Goal: Task Accomplishment & Management: Complete application form

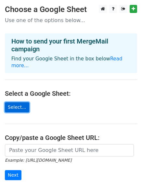
click at [18, 102] on link "Select..." at bounding box center [17, 107] width 24 height 10
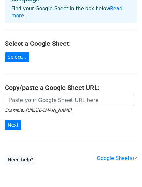
scroll to position [73, 0]
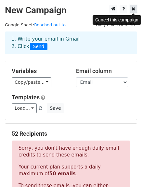
click at [131, 13] on link at bounding box center [133, 9] width 7 height 8
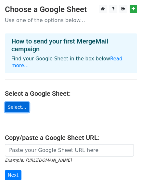
click at [15, 105] on link "Select..." at bounding box center [17, 107] width 24 height 10
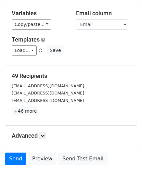
scroll to position [58, 0]
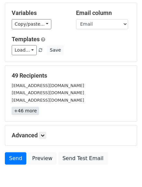
click at [23, 114] on link "+46 more" at bounding box center [25, 111] width 27 height 8
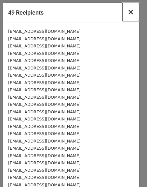
click at [128, 17] on span "×" at bounding box center [130, 11] width 6 height 9
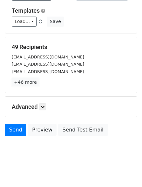
scroll to position [91, 0]
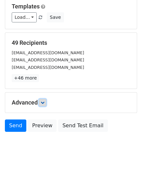
click at [44, 105] on link at bounding box center [42, 102] width 7 height 7
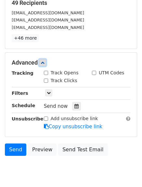
click at [44, 64] on icon at bounding box center [43, 63] width 4 height 4
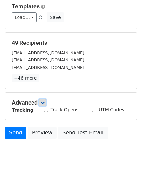
scroll to position [0, 0]
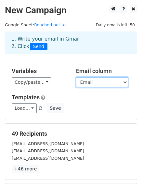
click at [89, 85] on select "Title Last Name City/Town Email" at bounding box center [102, 82] width 52 height 10
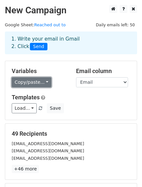
click at [41, 84] on link "Copy/paste..." at bounding box center [32, 82] width 40 height 10
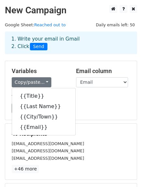
click at [79, 107] on div "Load... No templates saved Save" at bounding box center [71, 108] width 128 height 10
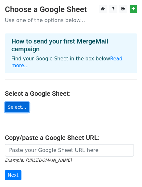
click at [21, 102] on link "Select..." at bounding box center [17, 107] width 24 height 10
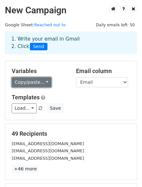
click at [32, 86] on link "Copy/paste..." at bounding box center [32, 82] width 40 height 10
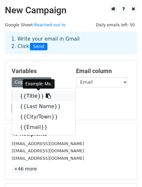
click at [28, 97] on link "{{Title}}" at bounding box center [43, 96] width 63 height 10
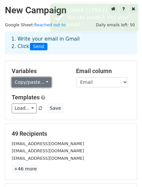
click at [39, 86] on link "Copy/paste..." at bounding box center [32, 82] width 40 height 10
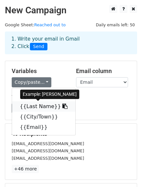
click at [48, 107] on link "{{Last Name}}" at bounding box center [43, 106] width 63 height 10
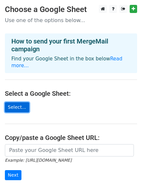
click at [20, 102] on link "Select..." at bounding box center [17, 107] width 24 height 10
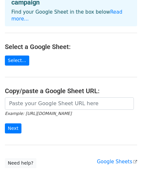
scroll to position [47, 0]
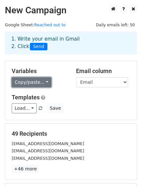
click at [43, 83] on link "Copy/paste..." at bounding box center [32, 82] width 40 height 10
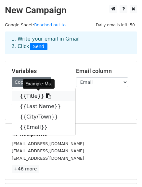
click at [26, 95] on link "{{Title}}" at bounding box center [43, 96] width 63 height 10
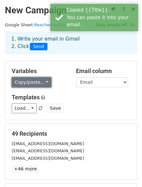
click at [43, 83] on link "Copy/paste..." at bounding box center [32, 82] width 40 height 10
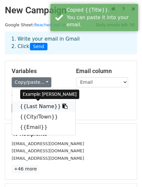
click at [43, 106] on link "{{Last Name}}" at bounding box center [43, 106] width 63 height 10
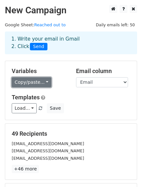
click at [40, 81] on link "Copy/paste..." at bounding box center [32, 82] width 40 height 10
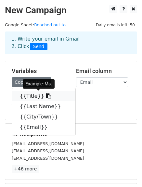
click at [46, 95] on icon at bounding box center [48, 95] width 5 height 5
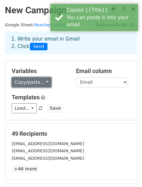
click at [27, 85] on link "Copy/paste..." at bounding box center [32, 82] width 40 height 10
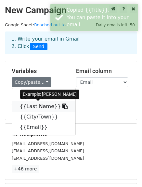
click at [32, 110] on link "{{Last Name}}" at bounding box center [43, 106] width 63 height 10
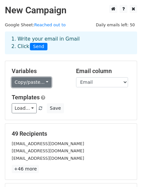
click at [44, 80] on link "Copy/paste..." at bounding box center [32, 82] width 40 height 10
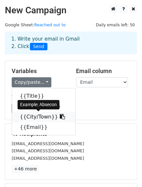
click at [41, 118] on link "{{City/Town}}" at bounding box center [43, 117] width 63 height 10
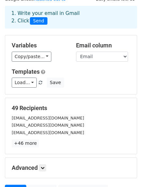
scroll to position [26, 0]
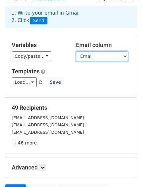
click at [91, 60] on select "Title Last Name City/Town Email" at bounding box center [102, 56] width 52 height 10
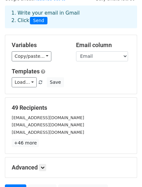
click at [62, 65] on div "Variables Copy/paste... {{Title}} {{Last Name}} {{City/Town}} {{Email}} Email c…" at bounding box center [71, 64] width 132 height 59
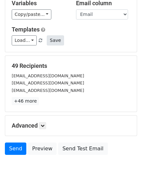
scroll to position [69, 0]
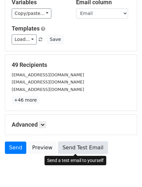
click at [60, 147] on link "Send Test Email" at bounding box center [82, 148] width 49 height 12
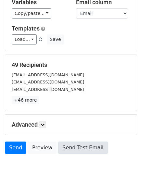
click at [91, 146] on link "Send Test Email" at bounding box center [82, 148] width 49 height 12
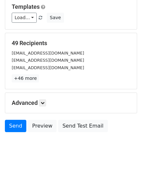
scroll to position [91, 0]
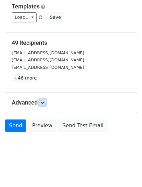
click at [42, 105] on link at bounding box center [42, 102] width 7 height 7
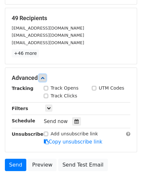
scroll to position [116, 0]
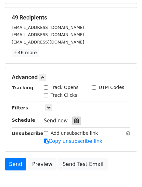
click at [75, 122] on icon at bounding box center [76, 121] width 4 height 5
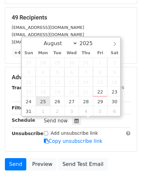
type input "2025-08-25 12:00"
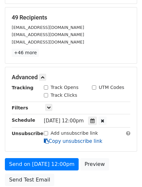
click at [68, 138] on link "Copy unsubscribe link" at bounding box center [73, 141] width 58 height 6
click at [97, 119] on div at bounding box center [92, 121] width 9 height 8
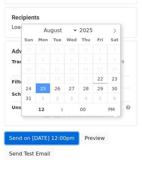
click at [59, 138] on link "Send on Aug 25 at 12:00pm" at bounding box center [42, 138] width 74 height 12
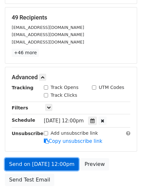
click at [64, 164] on link "Send on Aug 25 at 12:00pm" at bounding box center [42, 164] width 74 height 12
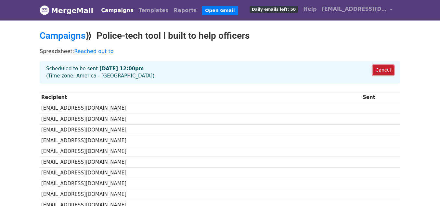
click at [379, 70] on link "Cancel" at bounding box center [383, 70] width 21 height 10
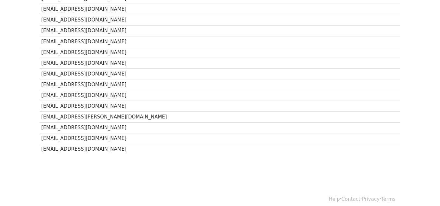
scroll to position [474, 0]
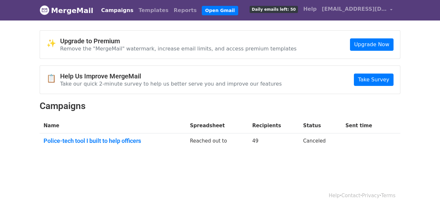
click at [309, 141] on td "Canceled" at bounding box center [320, 142] width 42 height 18
click at [148, 137] on link "Police-tech tool I built to help officers" at bounding box center [113, 140] width 139 height 7
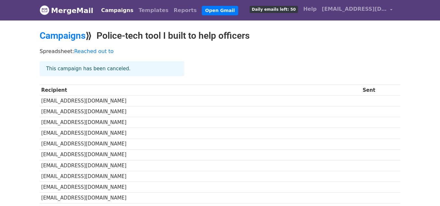
scroll to position [0, 0]
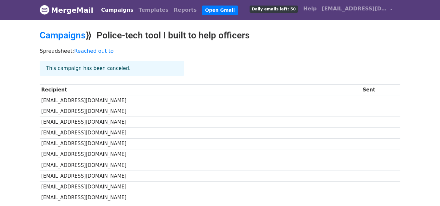
click at [105, 64] on div "This campaign has been canceled." at bounding box center [112, 68] width 145 height 15
click at [203, 10] on link "Open Gmail" at bounding box center [220, 10] width 36 height 9
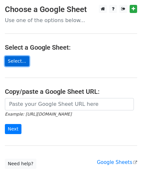
click at [17, 61] on link "Select..." at bounding box center [17, 61] width 24 height 10
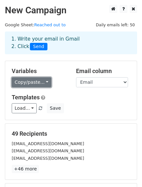
click at [24, 82] on link "Copy/paste..." at bounding box center [32, 82] width 40 height 10
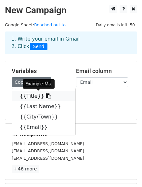
click at [28, 96] on link "{{Title}}" at bounding box center [43, 96] width 63 height 10
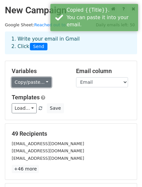
click at [26, 84] on link "Copy/paste..." at bounding box center [32, 82] width 40 height 10
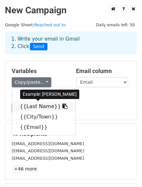
click at [35, 108] on link "{{Last Name}}" at bounding box center [43, 106] width 63 height 10
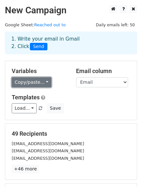
click at [30, 82] on link "Copy/paste..." at bounding box center [32, 82] width 40 height 10
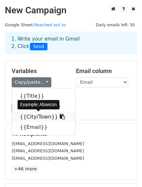
click at [46, 117] on link "{{City/Town}}" at bounding box center [43, 117] width 63 height 10
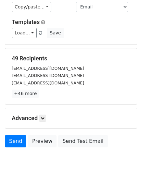
scroll to position [76, 0]
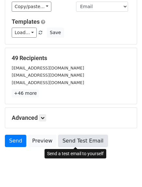
click at [77, 141] on link "Send Test Email" at bounding box center [82, 141] width 49 height 12
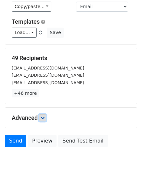
click at [43, 118] on icon at bounding box center [43, 118] width 4 height 4
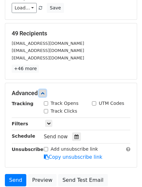
scroll to position [101, 0]
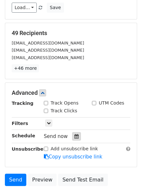
click at [74, 137] on icon at bounding box center [76, 136] width 4 height 5
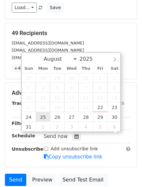
scroll to position [0, 0]
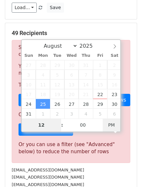
type input "2025-08-25 00:00"
click at [113, 128] on span "PM" at bounding box center [112, 125] width 18 height 13
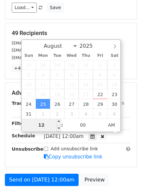
click at [49, 123] on input "12" at bounding box center [42, 125] width 40 height 13
type input "1"
type input "8"
type input "9"
type input "8"
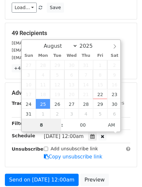
type input "2025-08-25 08:00"
type input "08"
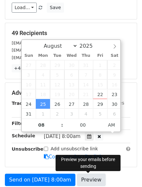
click at [91, 176] on link "Preview" at bounding box center [91, 180] width 29 height 12
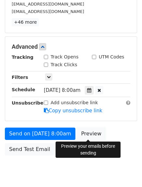
scroll to position [147, 0]
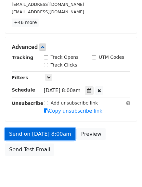
click at [62, 131] on link "Send on Aug 25 at 8:00am" at bounding box center [40, 134] width 71 height 12
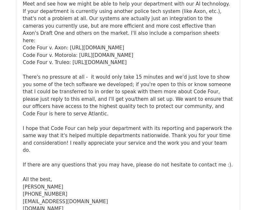
scroll to position [774, 0]
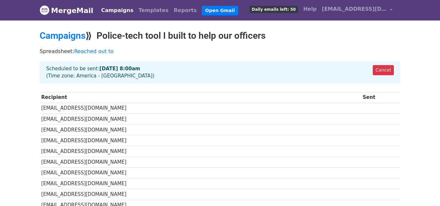
click at [115, 9] on link "Campaigns" at bounding box center [116, 10] width 37 height 13
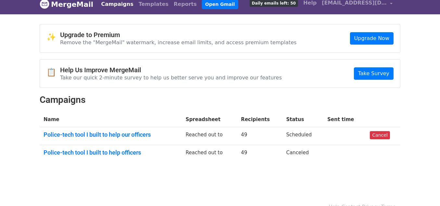
scroll to position [13, 0]
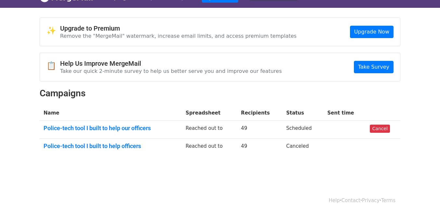
drag, startPoint x: 317, startPoint y: 146, endPoint x: 311, endPoint y: 146, distance: 5.5
click at [311, 146] on td "Canceled" at bounding box center [302, 147] width 41 height 18
click at [120, 126] on link "Police-tech tool I built to help our officers" at bounding box center [111, 127] width 134 height 7
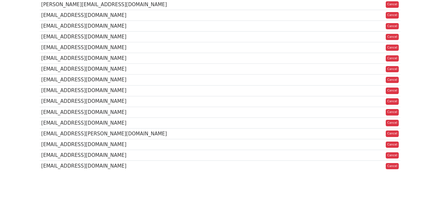
scroll to position [450, 0]
